Goal: Check status: Check status

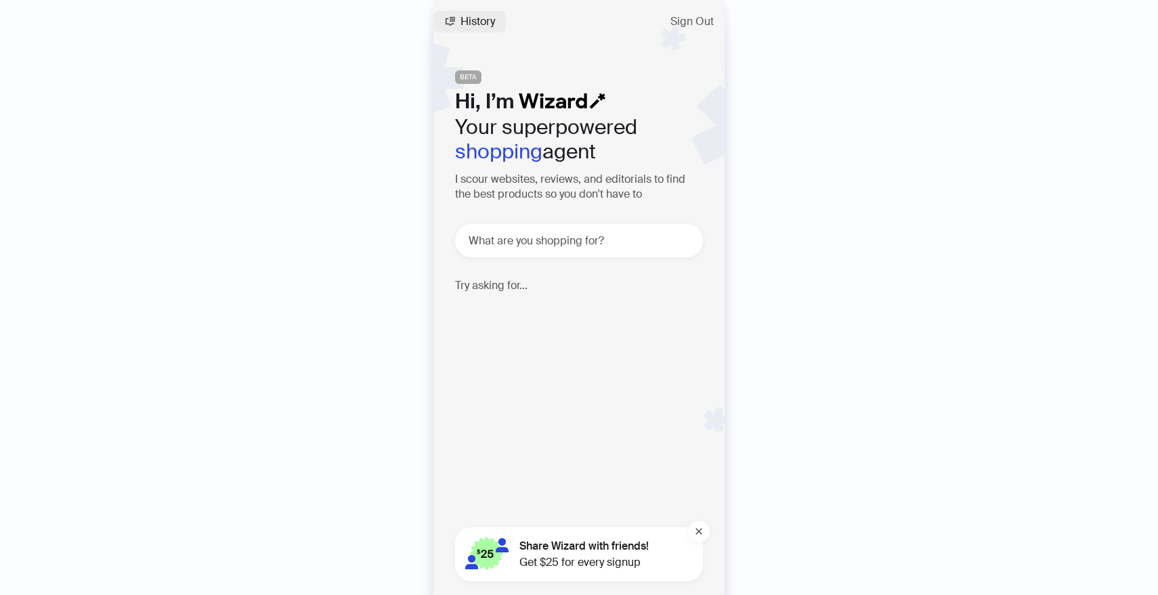
click at [484, 14] on button "History" at bounding box center [469, 22] width 72 height 22
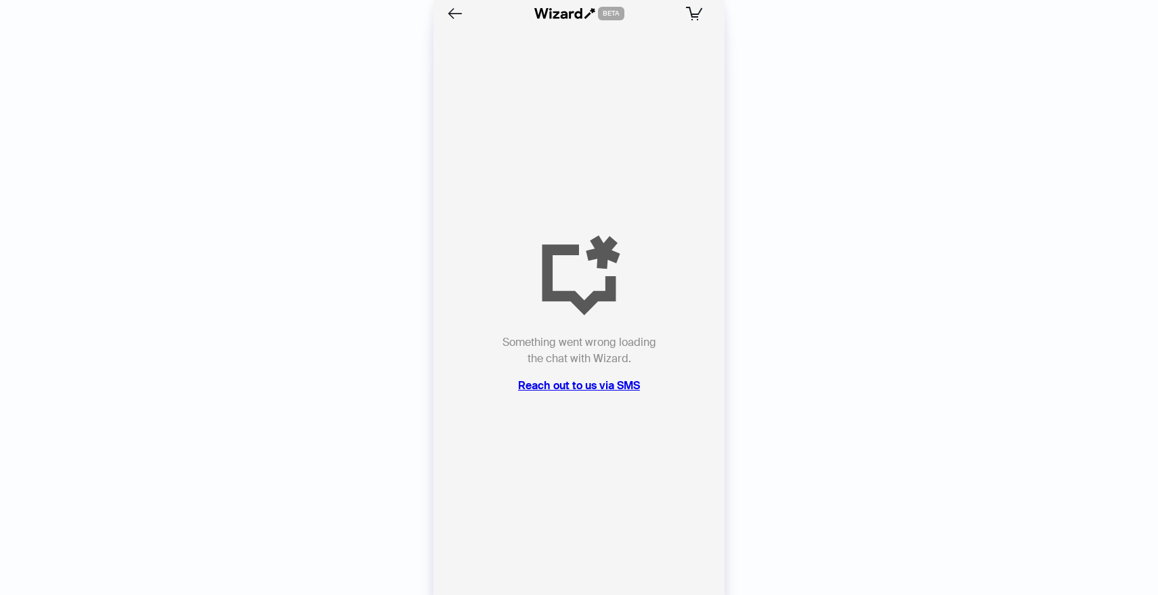
click at [466, 18] on div at bounding box center [489, 14] width 90 height 22
click at [453, 14] on icon "Back" at bounding box center [455, 13] width 15 height 12
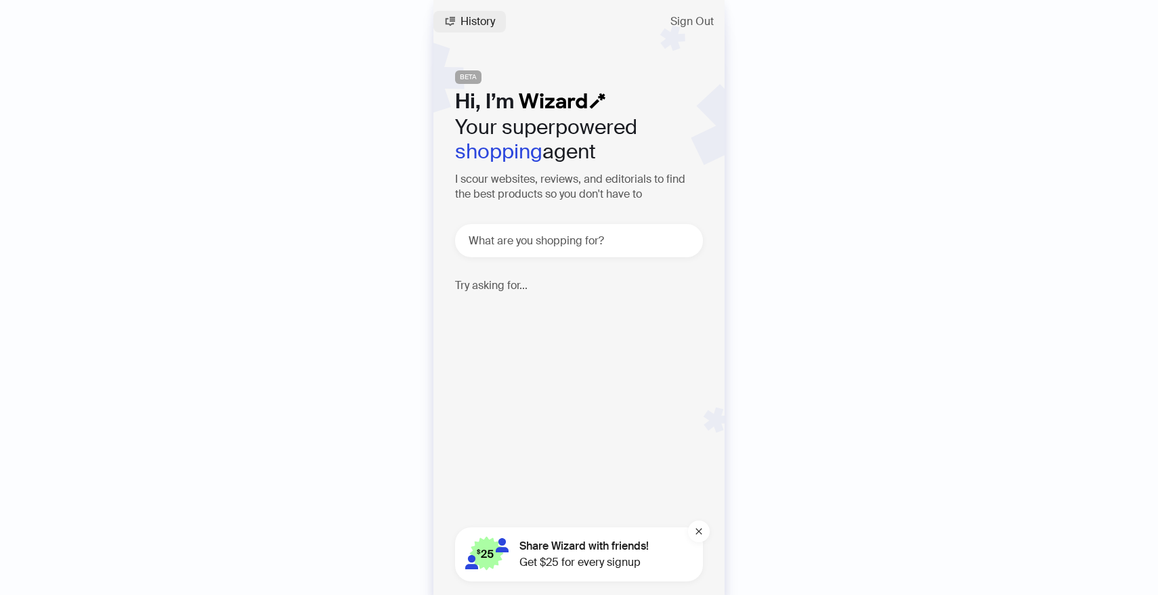
click at [446, 14] on button "History" at bounding box center [469, 22] width 72 height 22
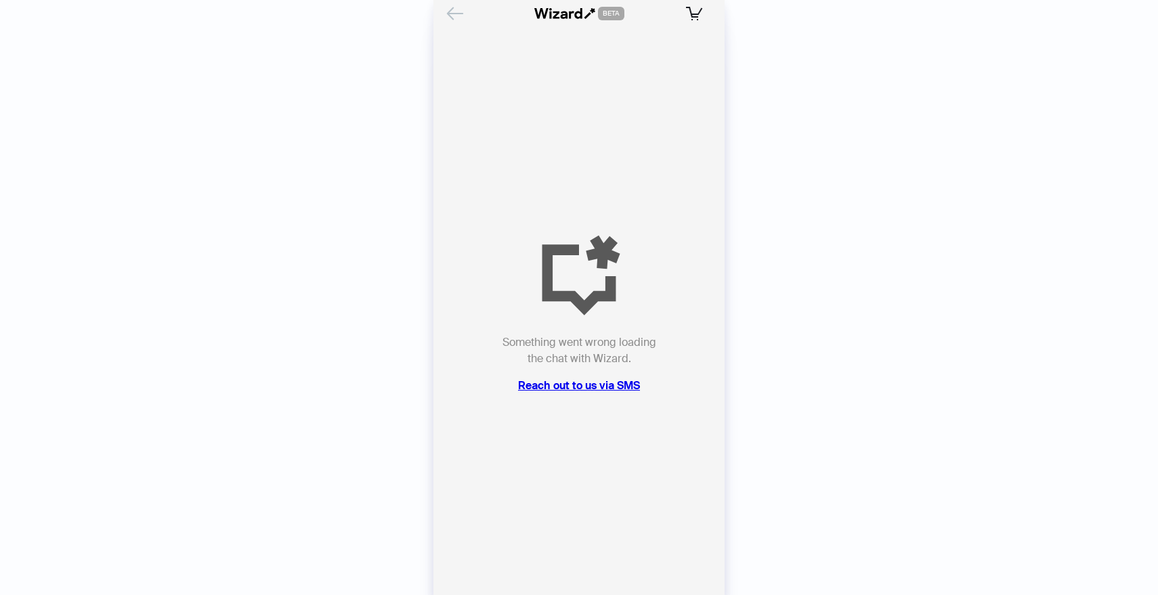
click at [570, 18] on icon at bounding box center [571, 15] width 5 height 7
click at [471, 20] on div at bounding box center [489, 14] width 90 height 22
click at [452, 12] on icon "Back" at bounding box center [454, 13] width 23 height 23
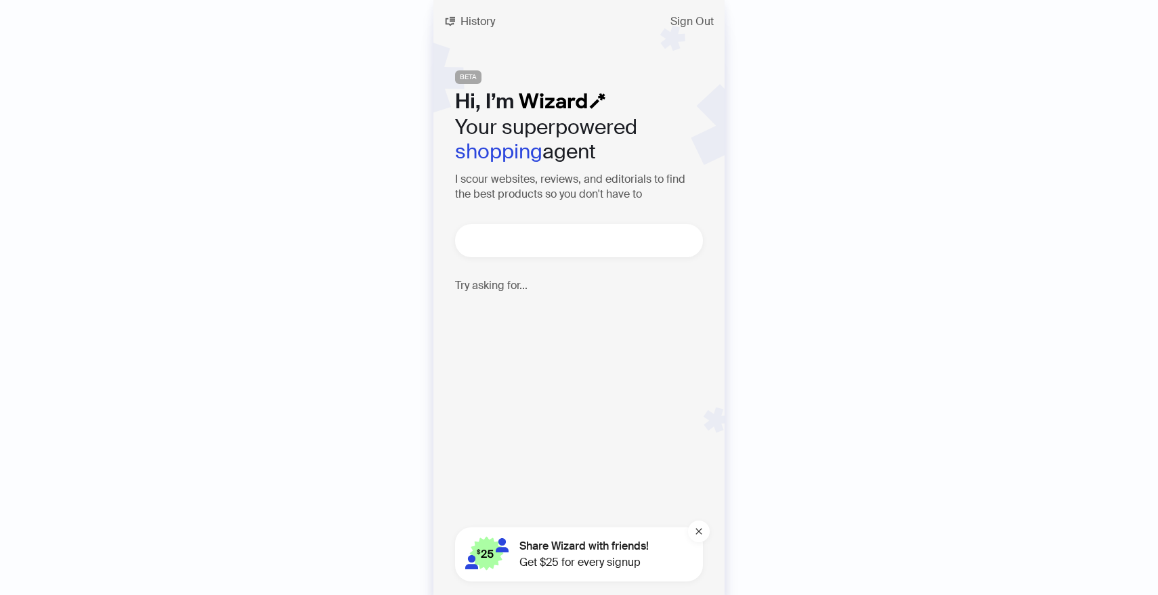
click at [567, 242] on textarea at bounding box center [584, 240] width 237 height 17
click at [582, 346] on div "Find a Bluetooth computer keyboard, that is quiet, durable, and has long batter…" at bounding box center [573, 333] width 237 height 61
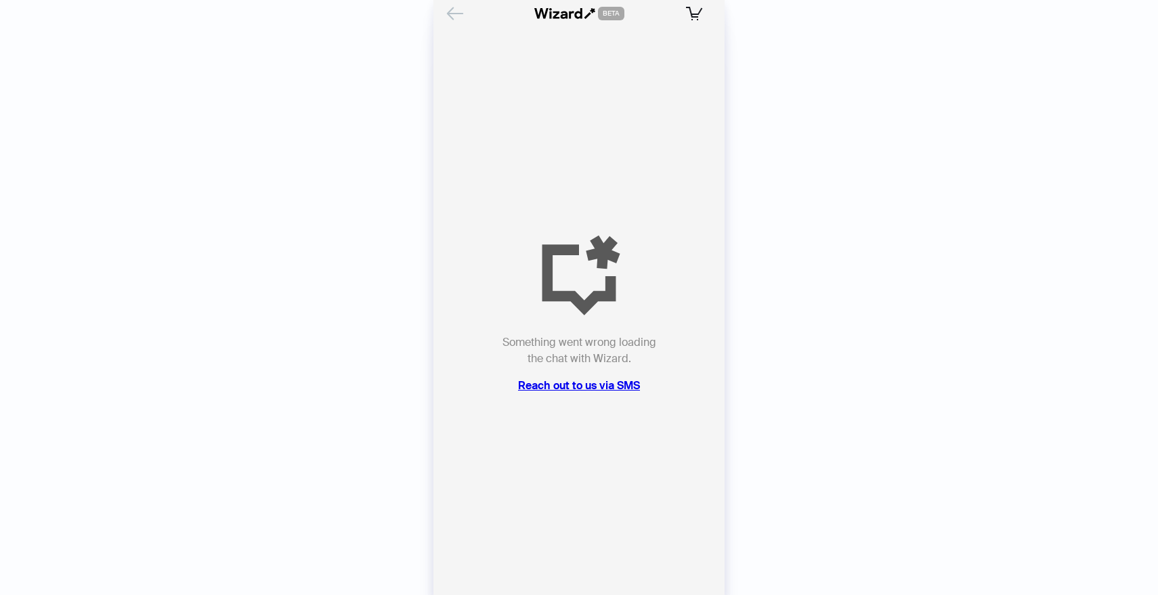
click at [452, 17] on icon "Back" at bounding box center [455, 13] width 15 height 12
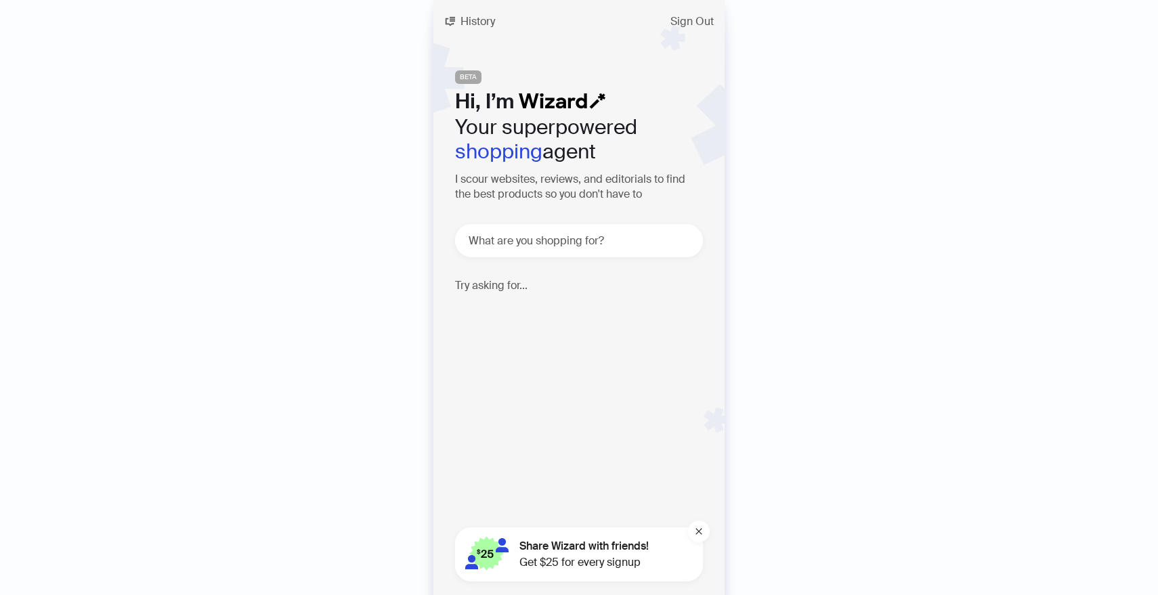
click at [516, 309] on p "I need help finding products to help with [PERSON_NAME] management 🪒" at bounding box center [574, 333] width 238 height 61
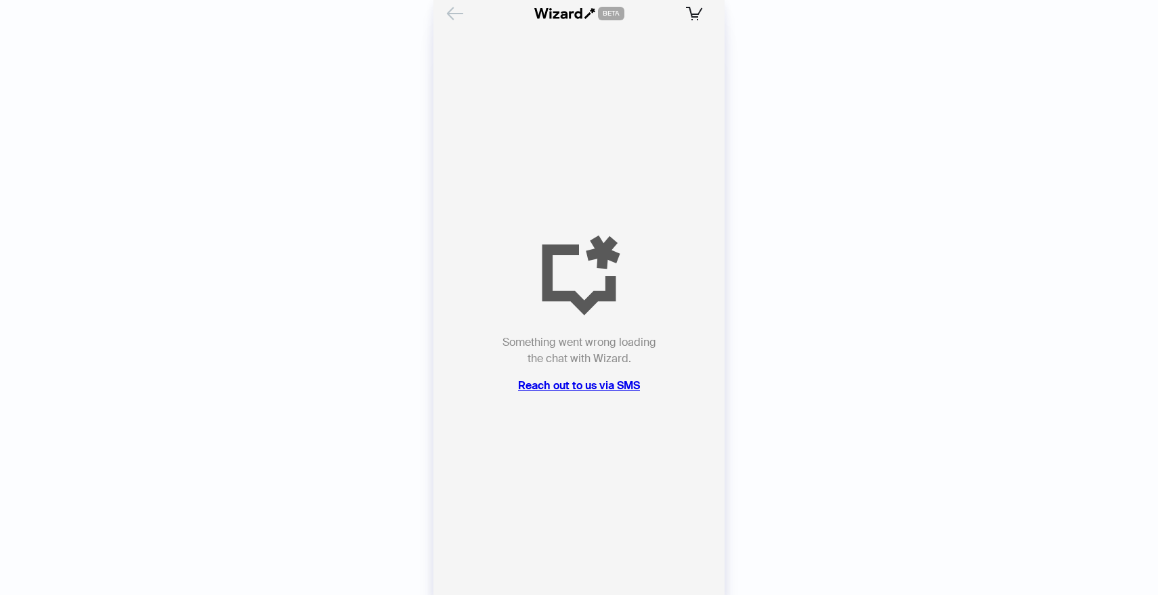
click at [452, 2] on div "BETA 0 items in your cart" at bounding box center [578, 13] width 291 height 27
click at [452, 3] on button "Back" at bounding box center [455, 14] width 22 height 22
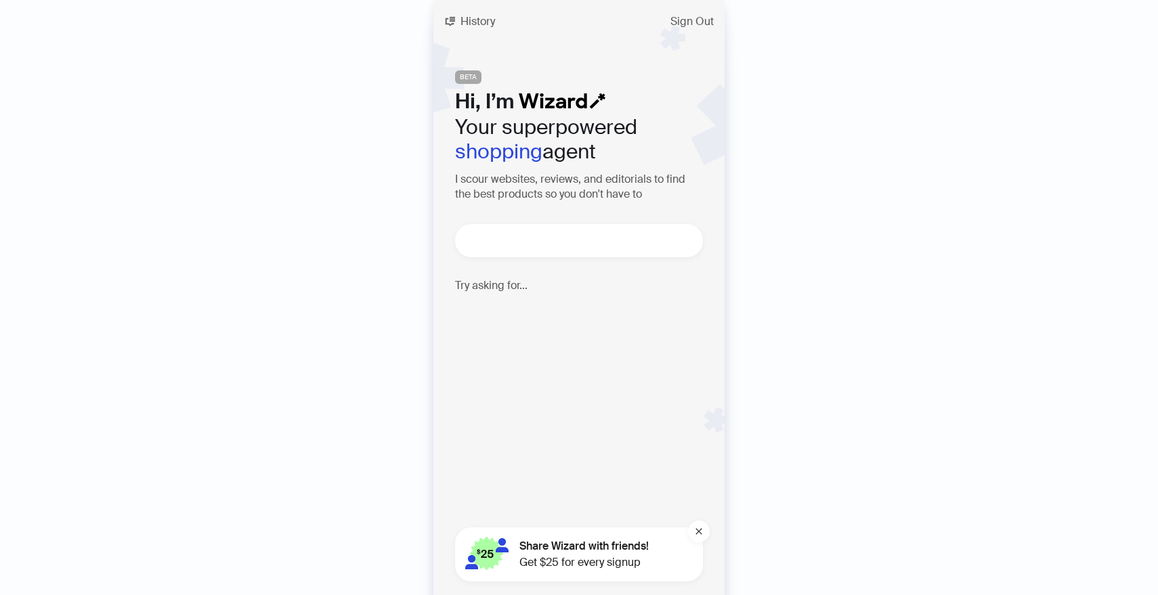
click at [582, 236] on textarea at bounding box center [584, 240] width 237 height 17
type textarea "**"
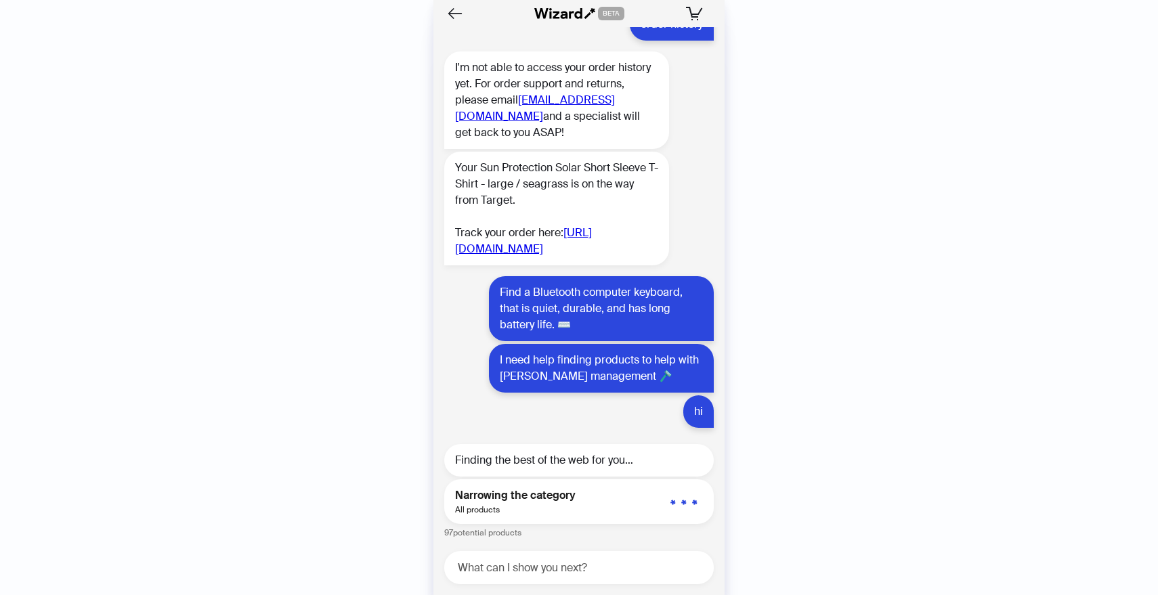
scroll to position [1845, 0]
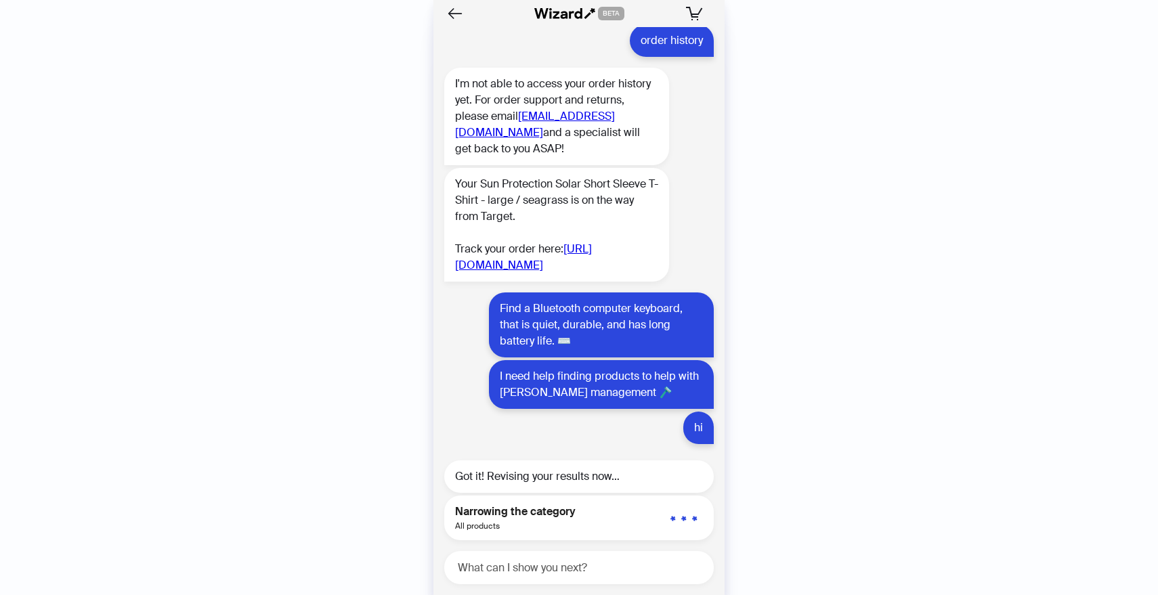
click at [506, 242] on link "[URL][DOMAIN_NAME]" at bounding box center [523, 257] width 137 height 30
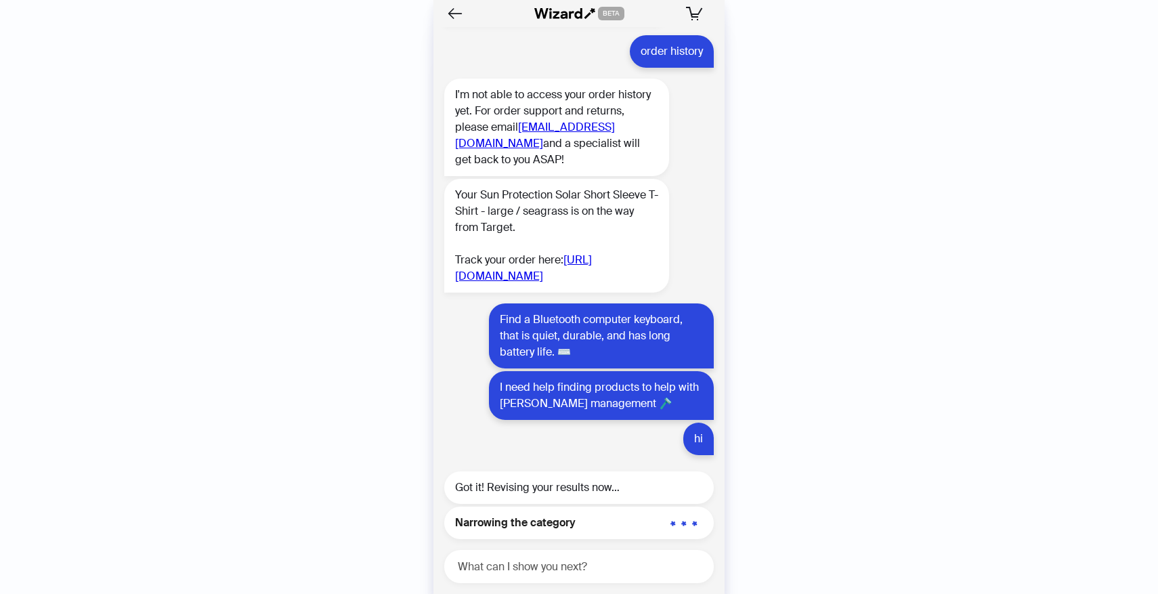
scroll to position [1818, 0]
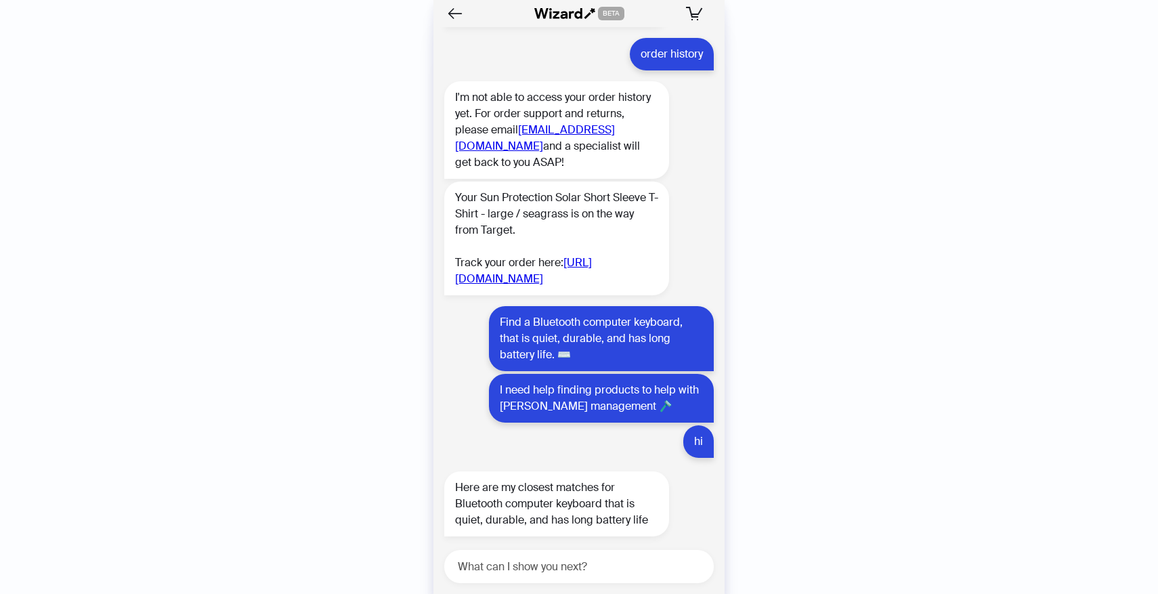
click at [555, 12] on icon at bounding box center [555, 15] width 7 height 7
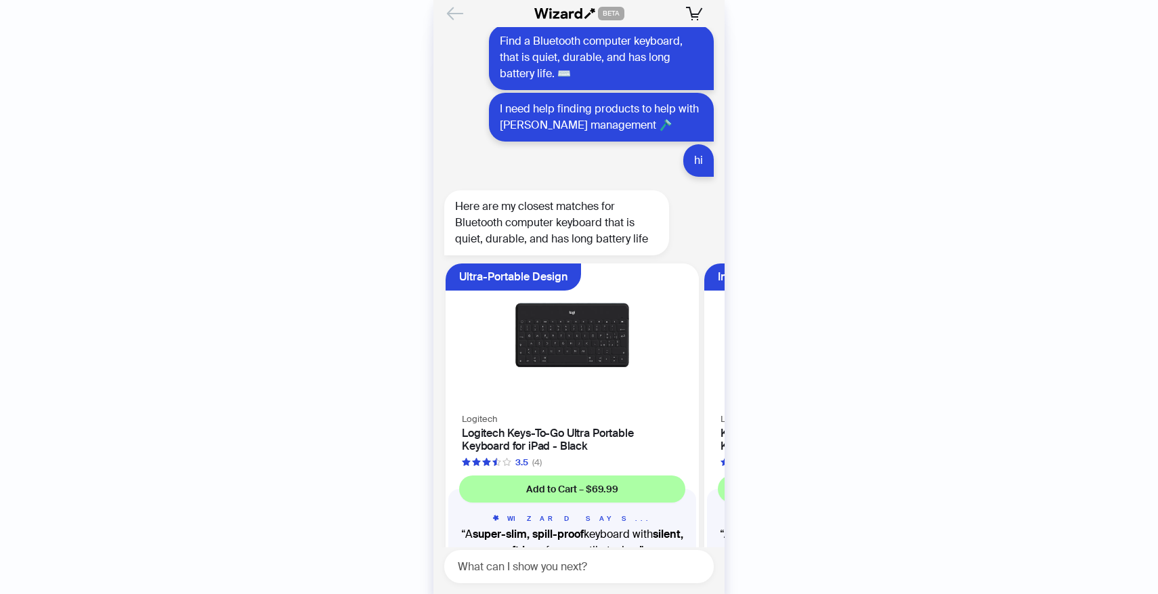
click at [459, 14] on icon "Back" at bounding box center [454, 13] width 23 height 23
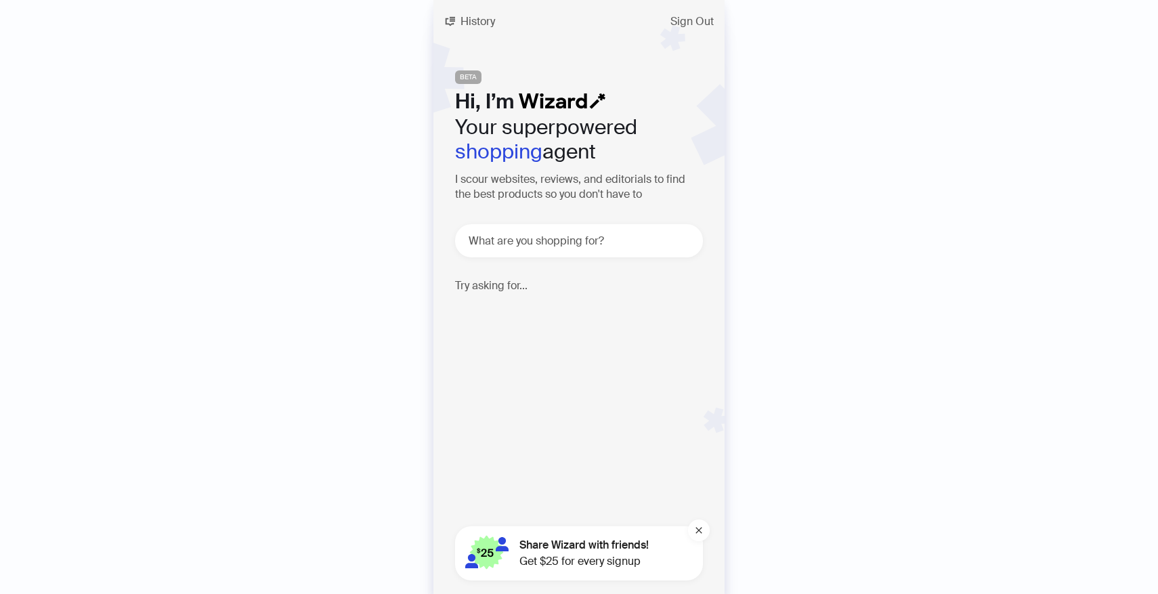
click at [459, 14] on button "History" at bounding box center [469, 22] width 72 height 22
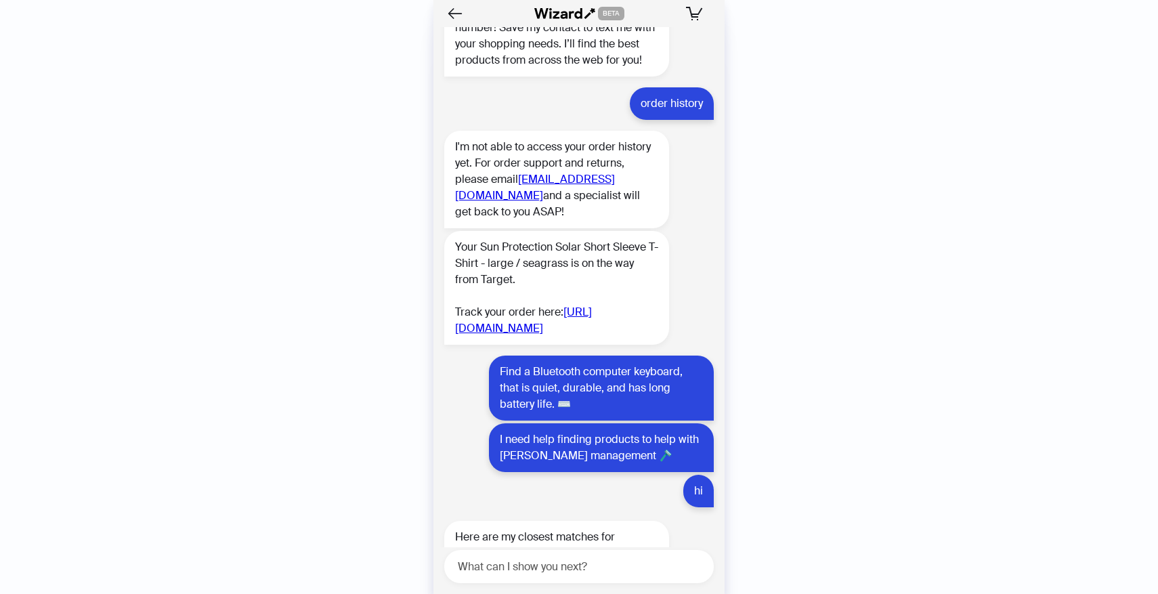
scroll to position [1665, 0]
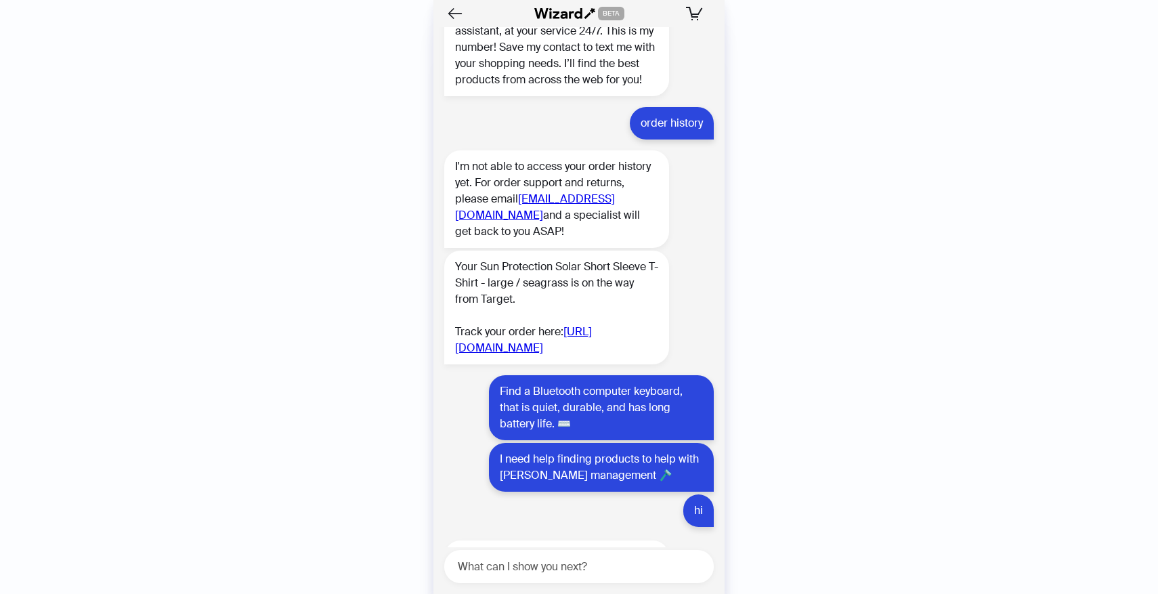
drag, startPoint x: 622, startPoint y: 433, endPoint x: 454, endPoint y: 378, distance: 177.1
click at [454, 364] on div "Your Sun Protection Solar Short Sleeve T-Shirt - large / seagrass is on the way…" at bounding box center [556, 308] width 225 height 114
copy link "[URL][DOMAIN_NAME]"
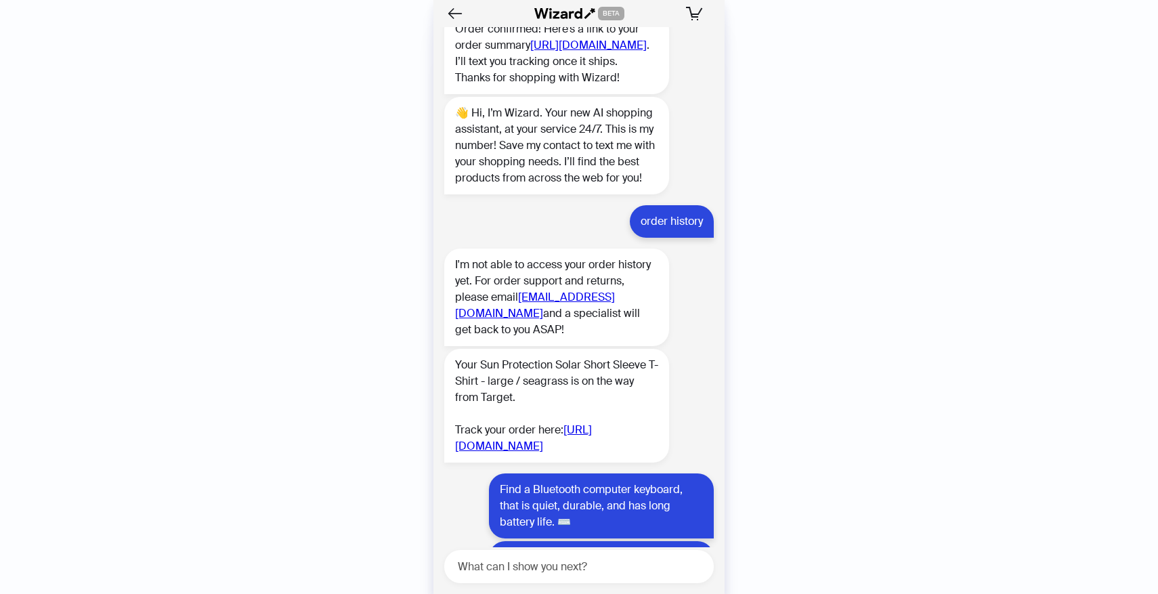
scroll to position [1469, 0]
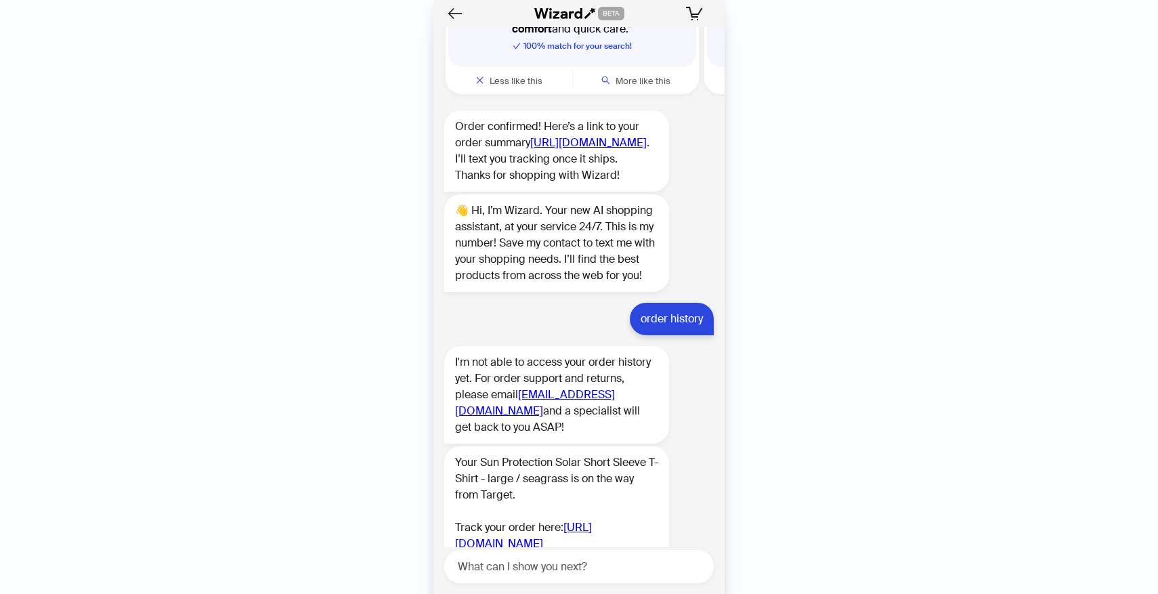
click at [530, 150] on link "[URL][DOMAIN_NAME]" at bounding box center [588, 142] width 116 height 14
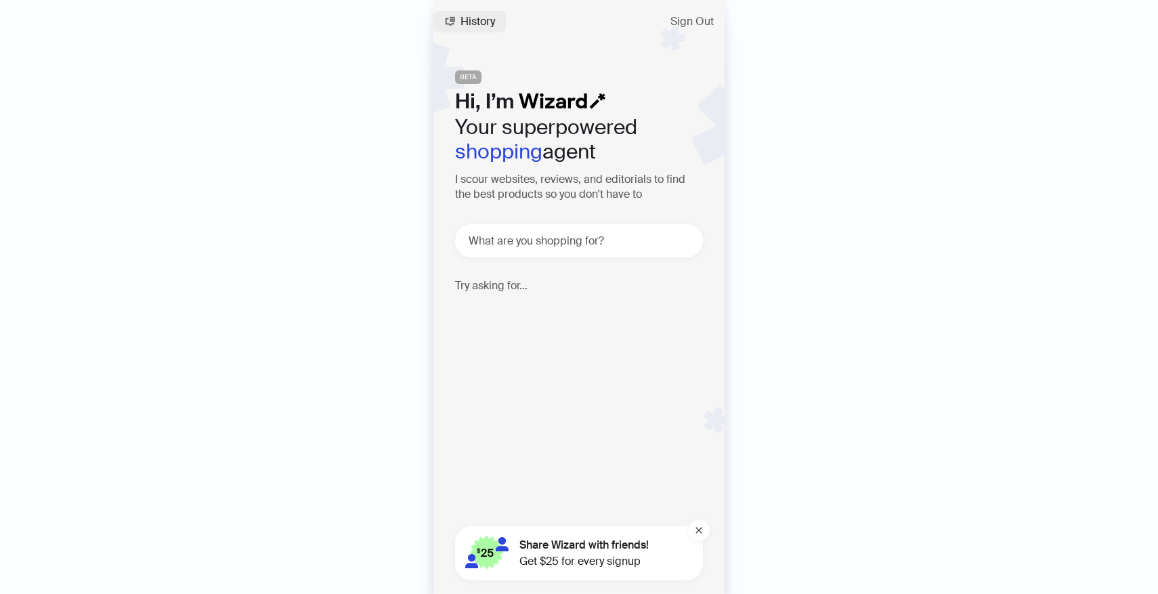
click at [475, 29] on button "History" at bounding box center [469, 22] width 72 height 22
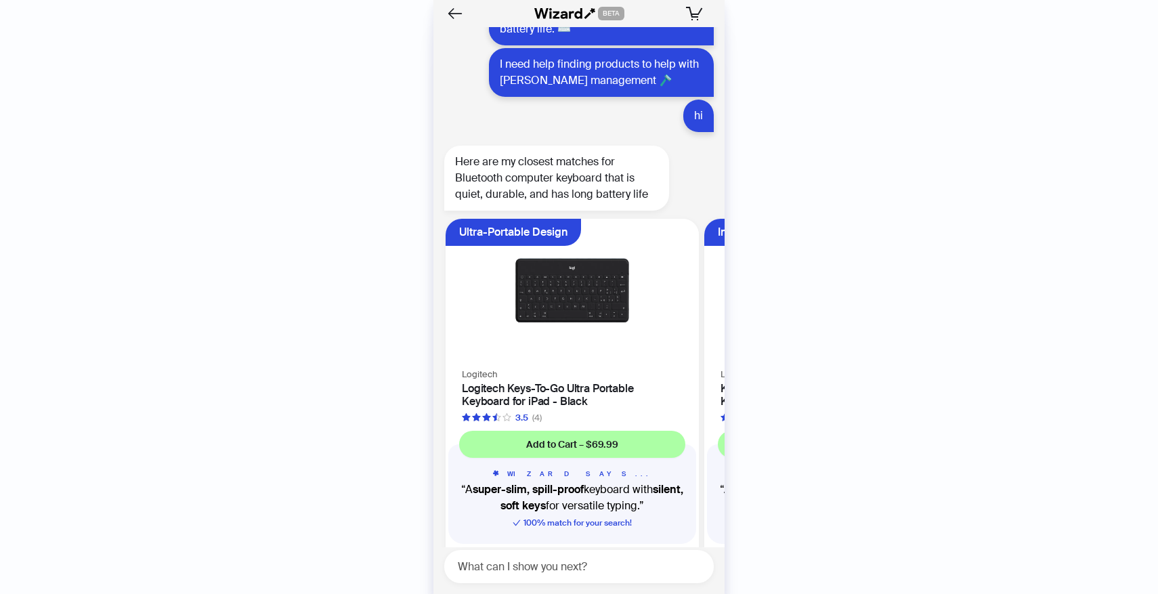
scroll to position [2186, 0]
